Goal: Information Seeking & Learning: Compare options

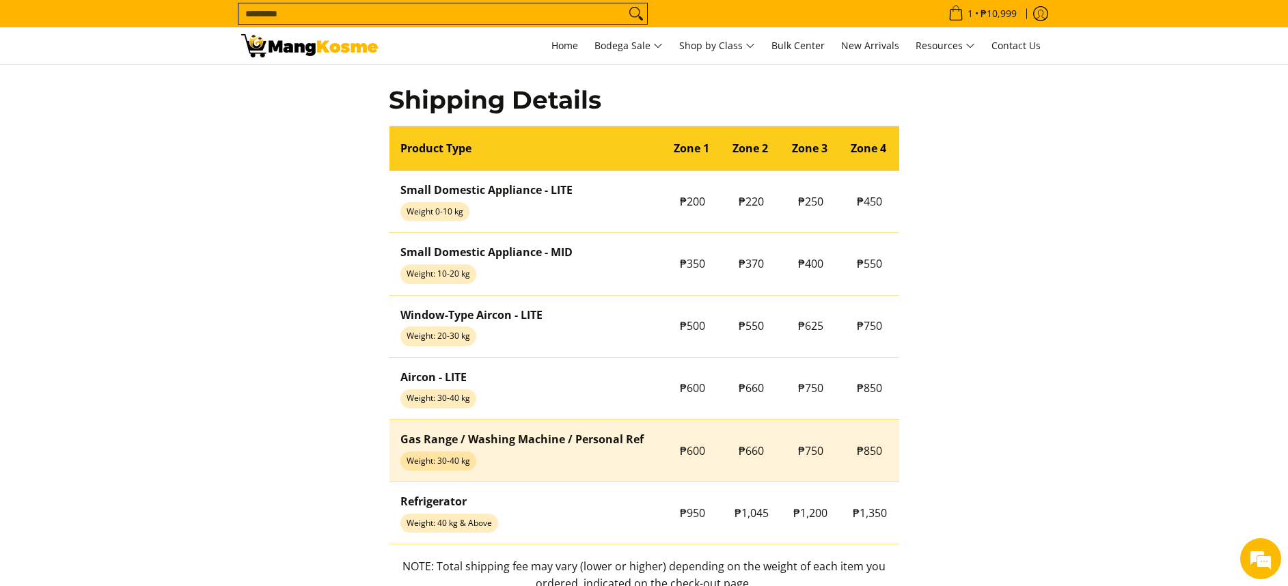
scroll to position [1057, 0]
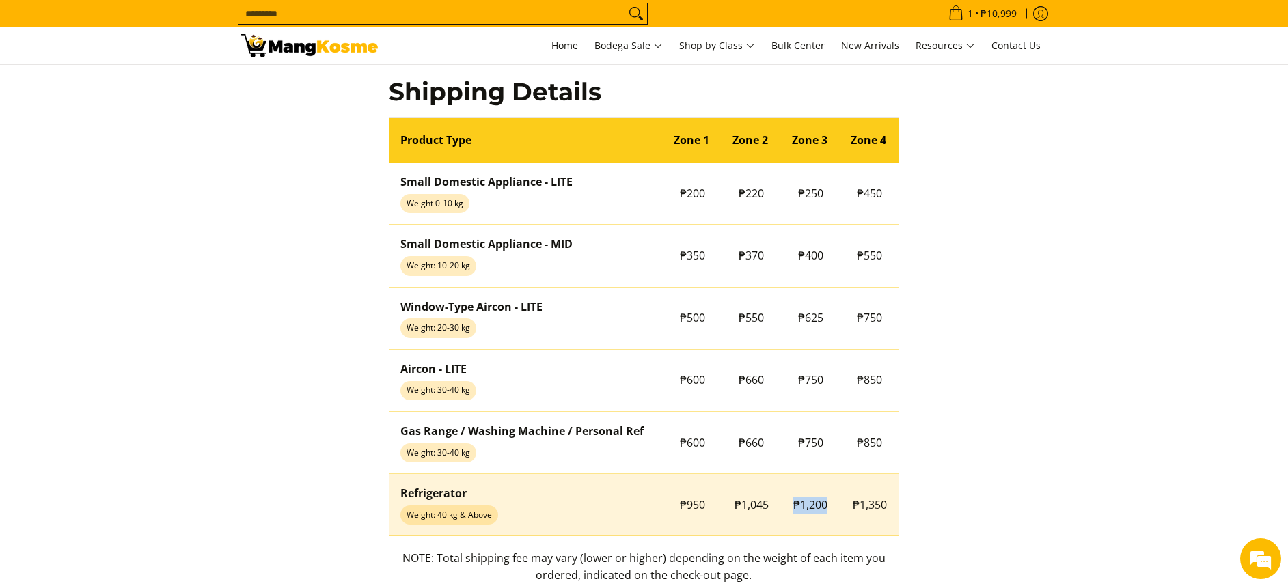
drag, startPoint x: 795, startPoint y: 507, endPoint x: 827, endPoint y: 508, distance: 31.5
click at [827, 508] on td "₱1,200" at bounding box center [810, 505] width 59 height 62
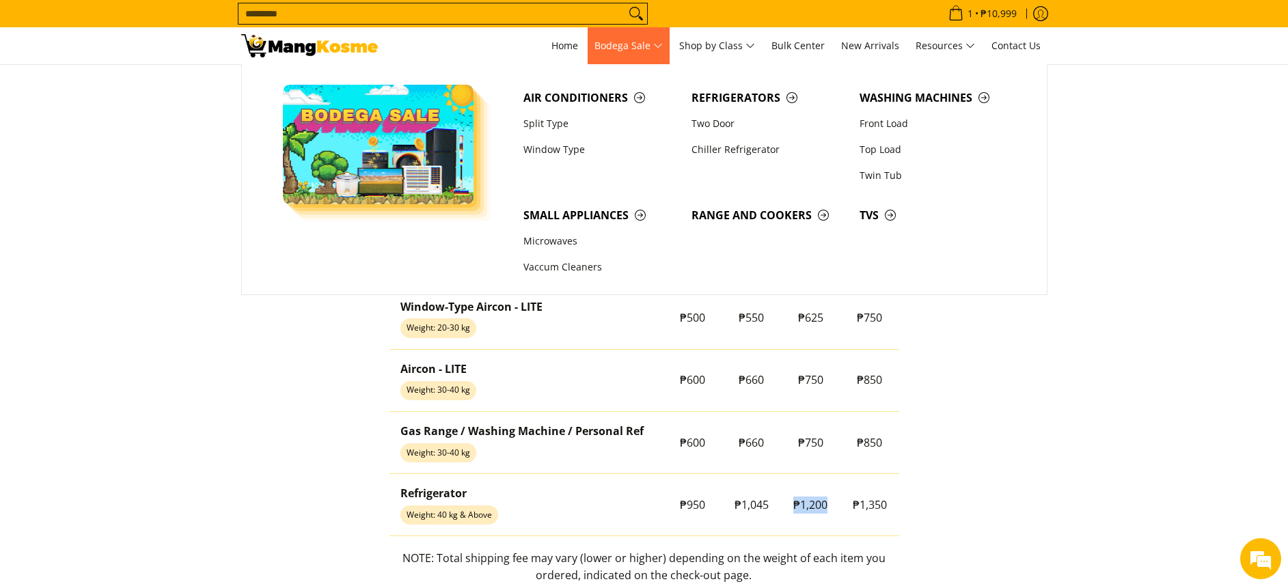
scroll to position [0, 0]
drag, startPoint x: 727, startPoint y: 96, endPoint x: 726, endPoint y: 89, distance: 7.5
click at [727, 97] on span "Refrigerators" at bounding box center [768, 98] width 154 height 17
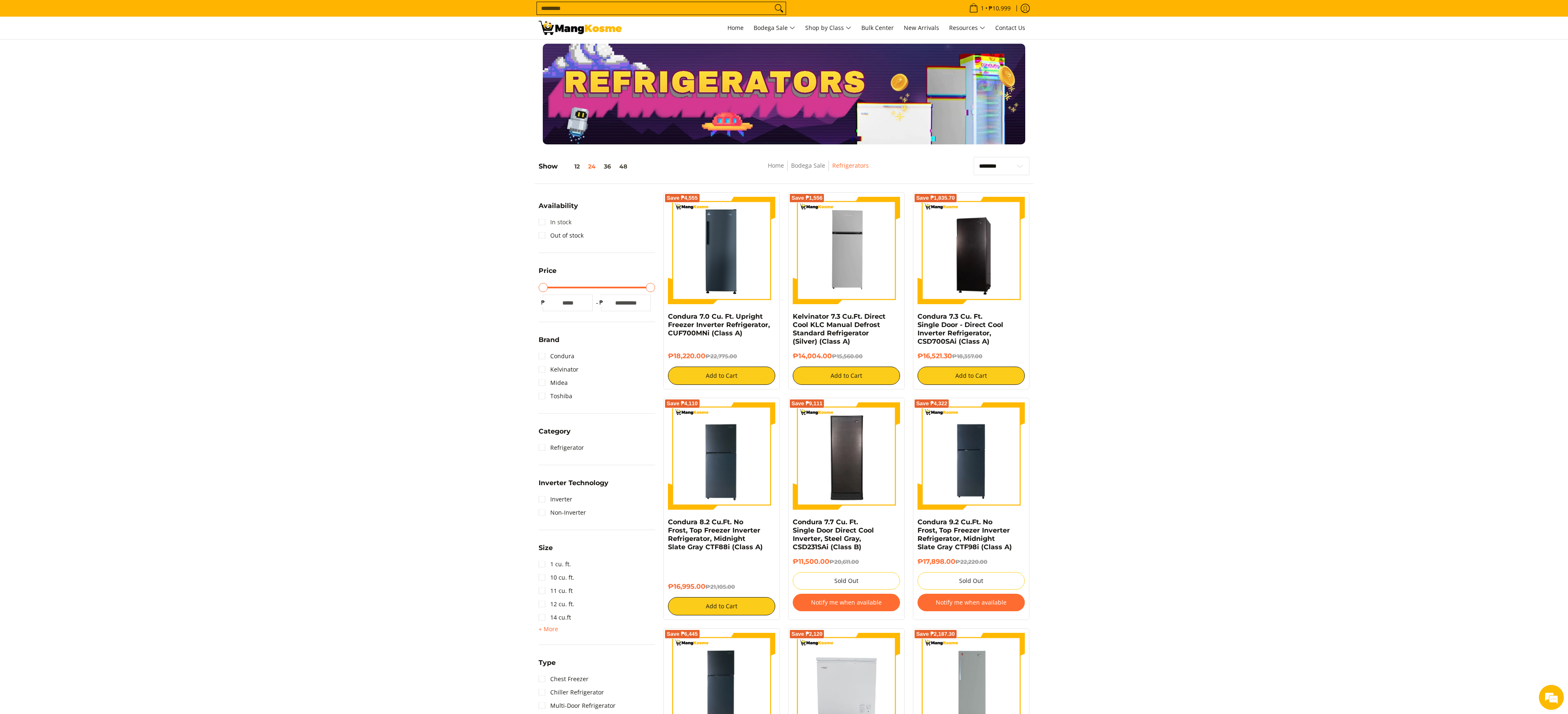
click at [554, 225] on link "In stock" at bounding box center [555, 222] width 33 height 13
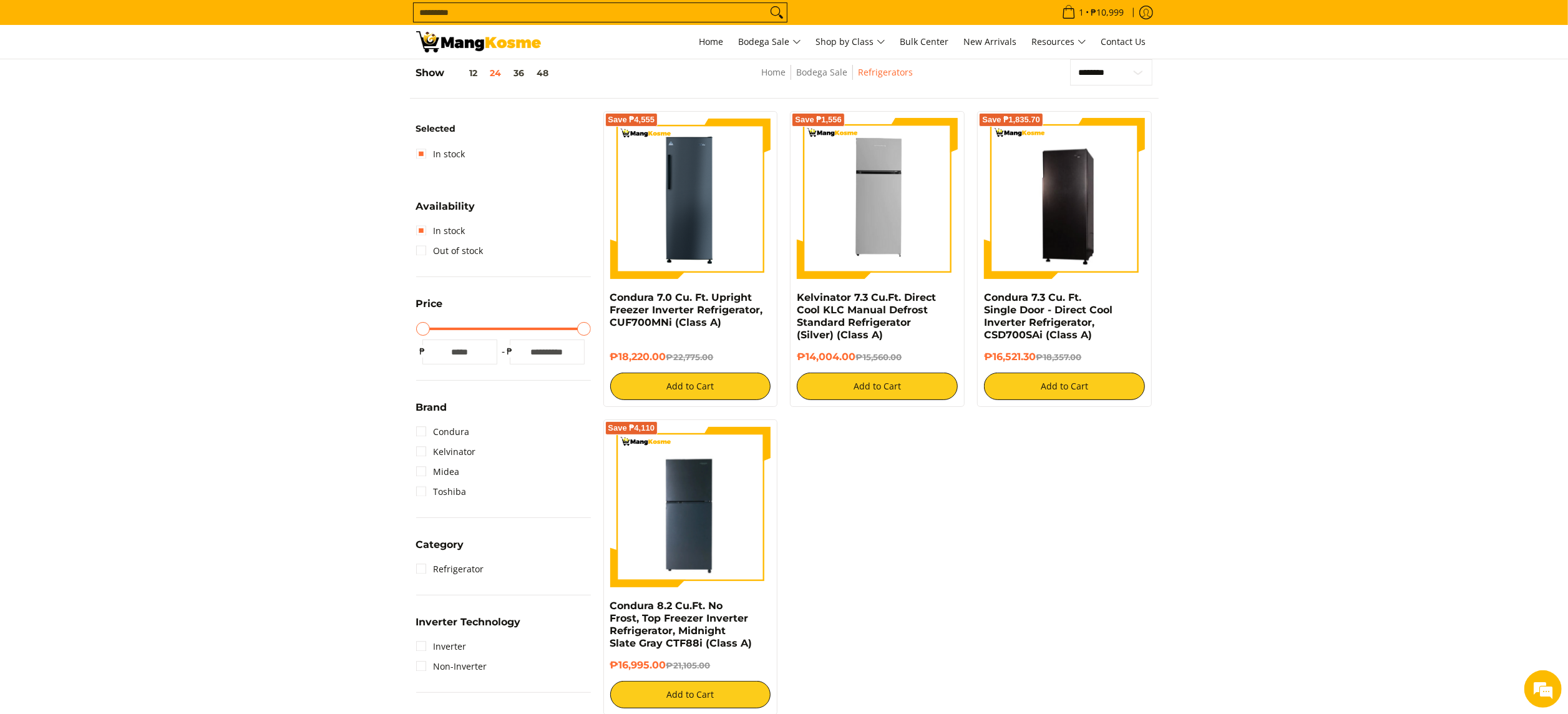
click at [605, 11] on input "Search..." at bounding box center [590, 12] width 353 height 18
paste input "*********"
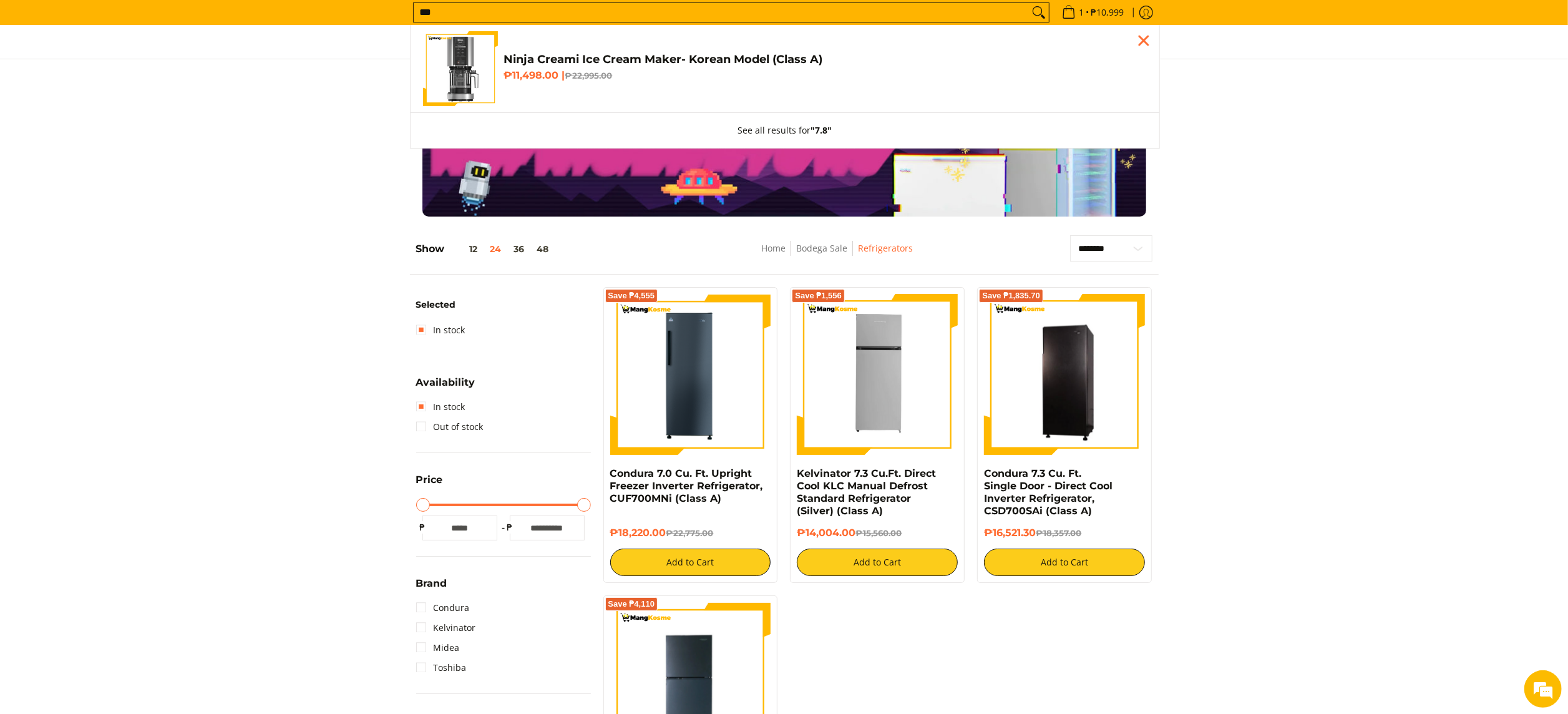
type input "***"
drag, startPoint x: 1303, startPoint y: 147, endPoint x: 1055, endPoint y: 73, distance: 258.8
click at [1303, 147] on div at bounding box center [784, 141] width 1568 height 151
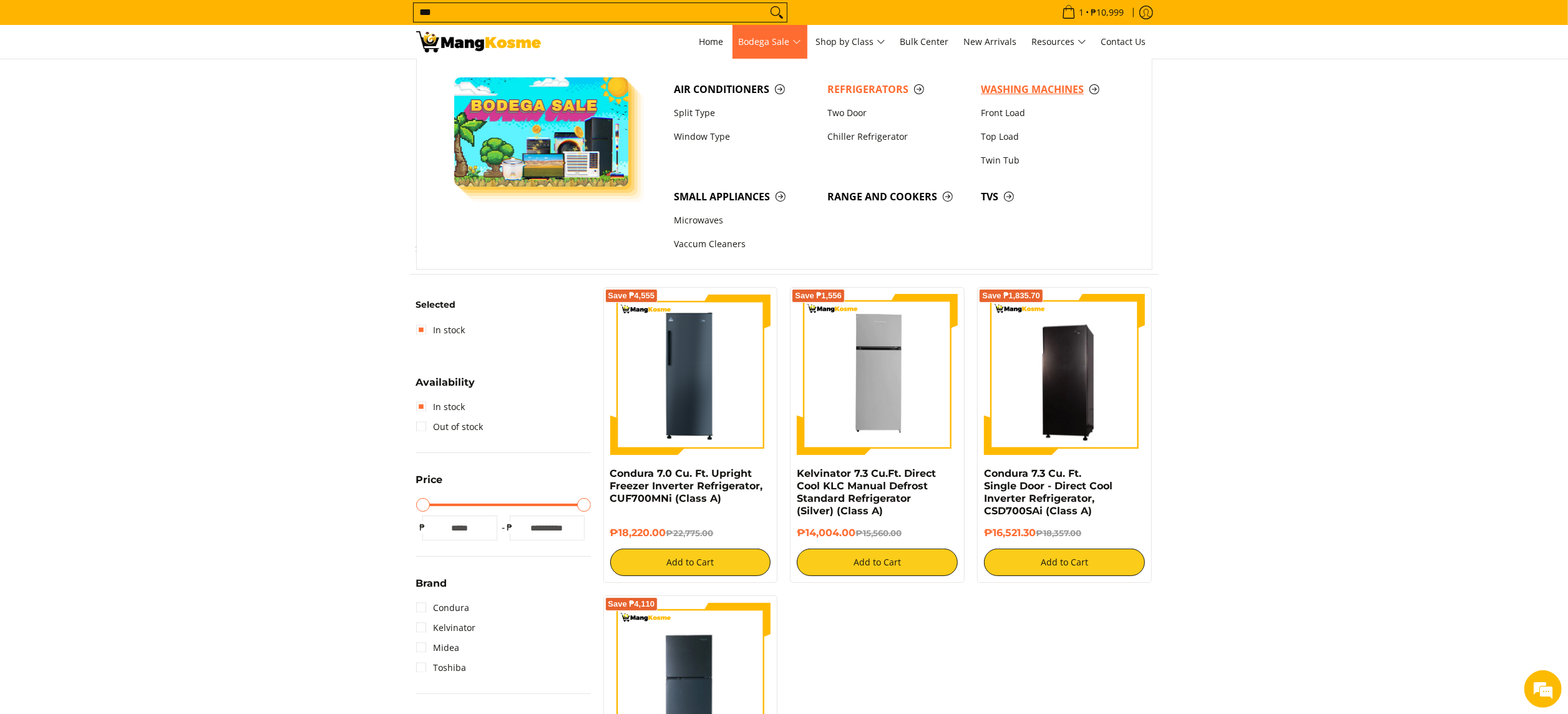
click at [987, 85] on span "Washing Machines" at bounding box center [1051, 89] width 141 height 16
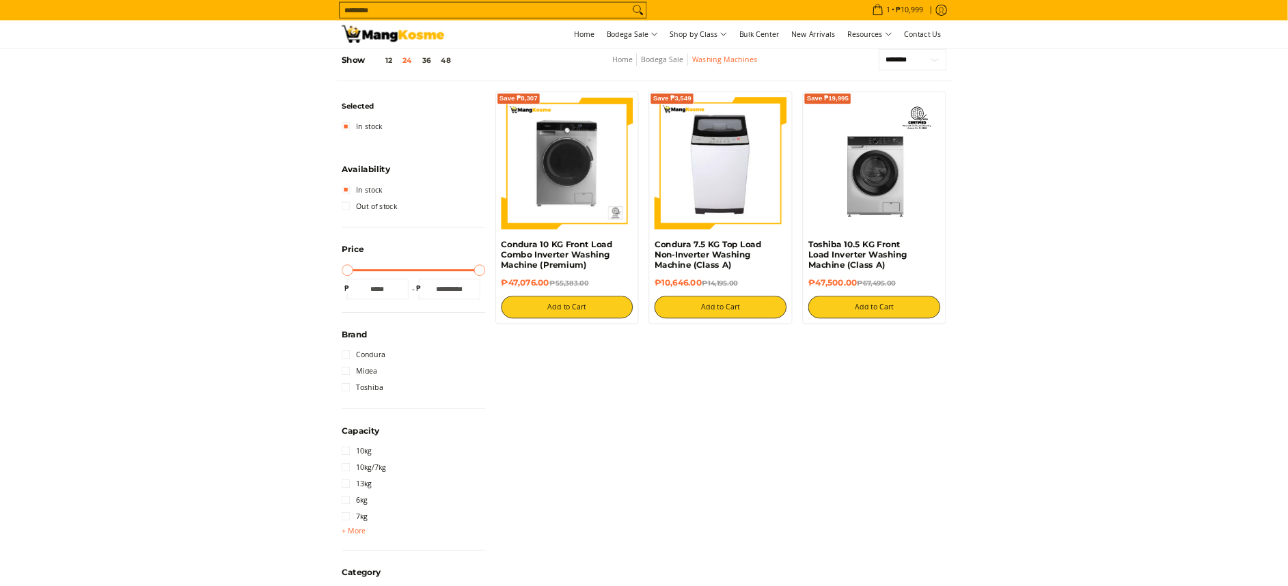
scroll to position [192, 0]
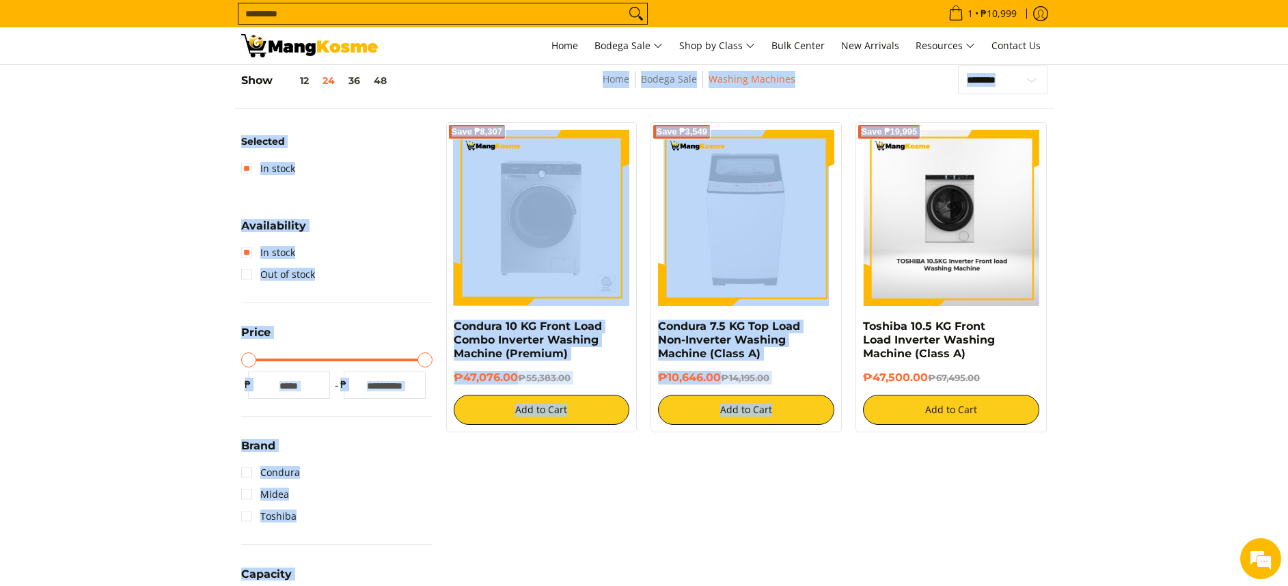
drag, startPoint x: 763, startPoint y: 172, endPoint x: 931, endPoint y: 269, distance: 194.1
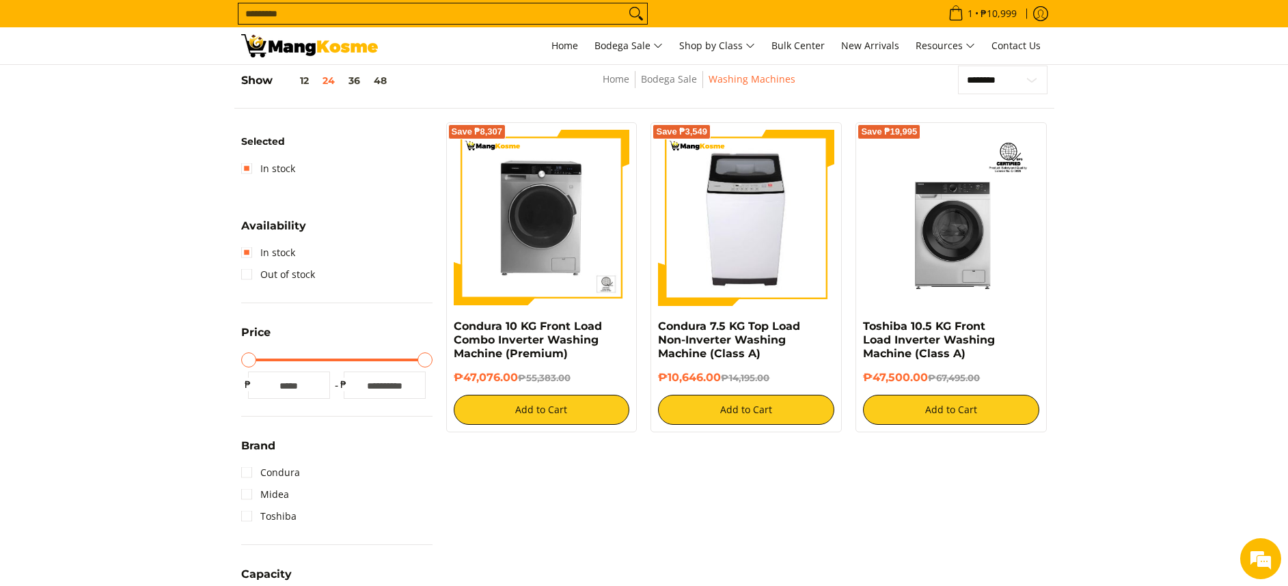
click at [578, 2] on form "Search..." at bounding box center [443, 13] width 410 height 27
click at [582, 16] on input "Search..." at bounding box center [431, 13] width 387 height 20
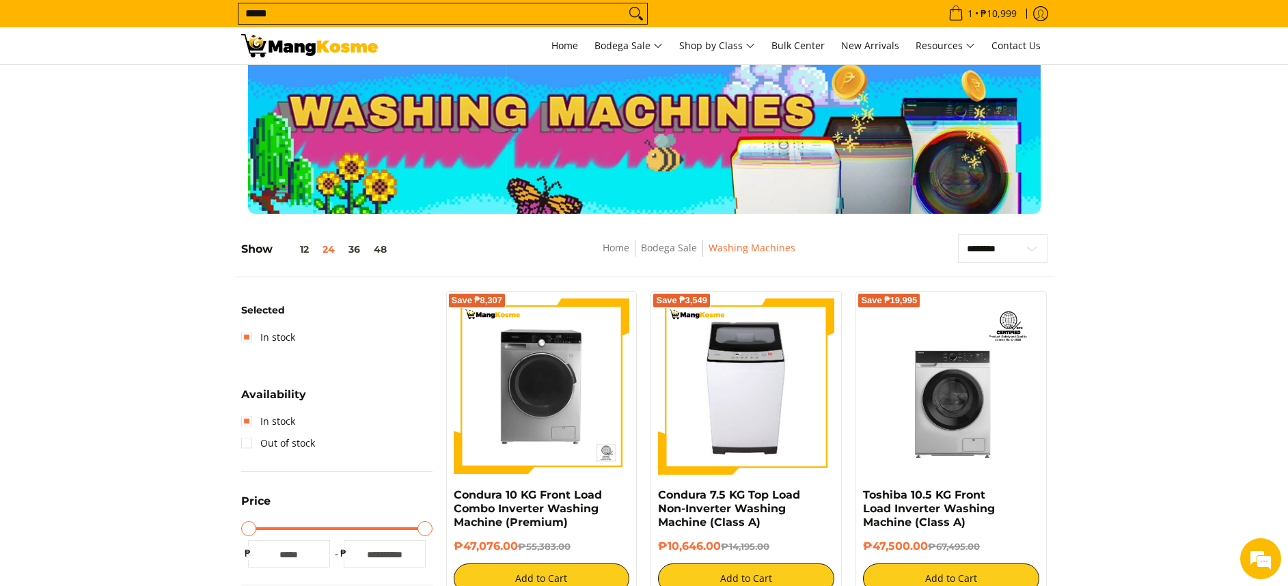
scroll to position [0, 0]
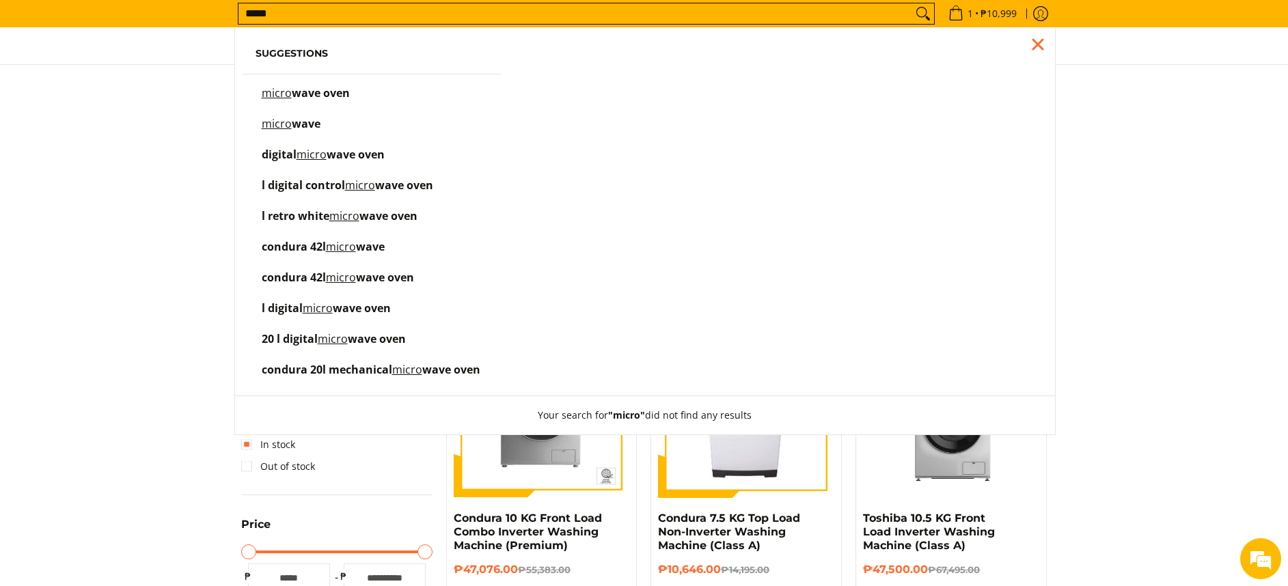
type input "*****"
click at [1201, 230] on div at bounding box center [644, 154] width 1288 height 165
